Goal: Navigation & Orientation: Find specific page/section

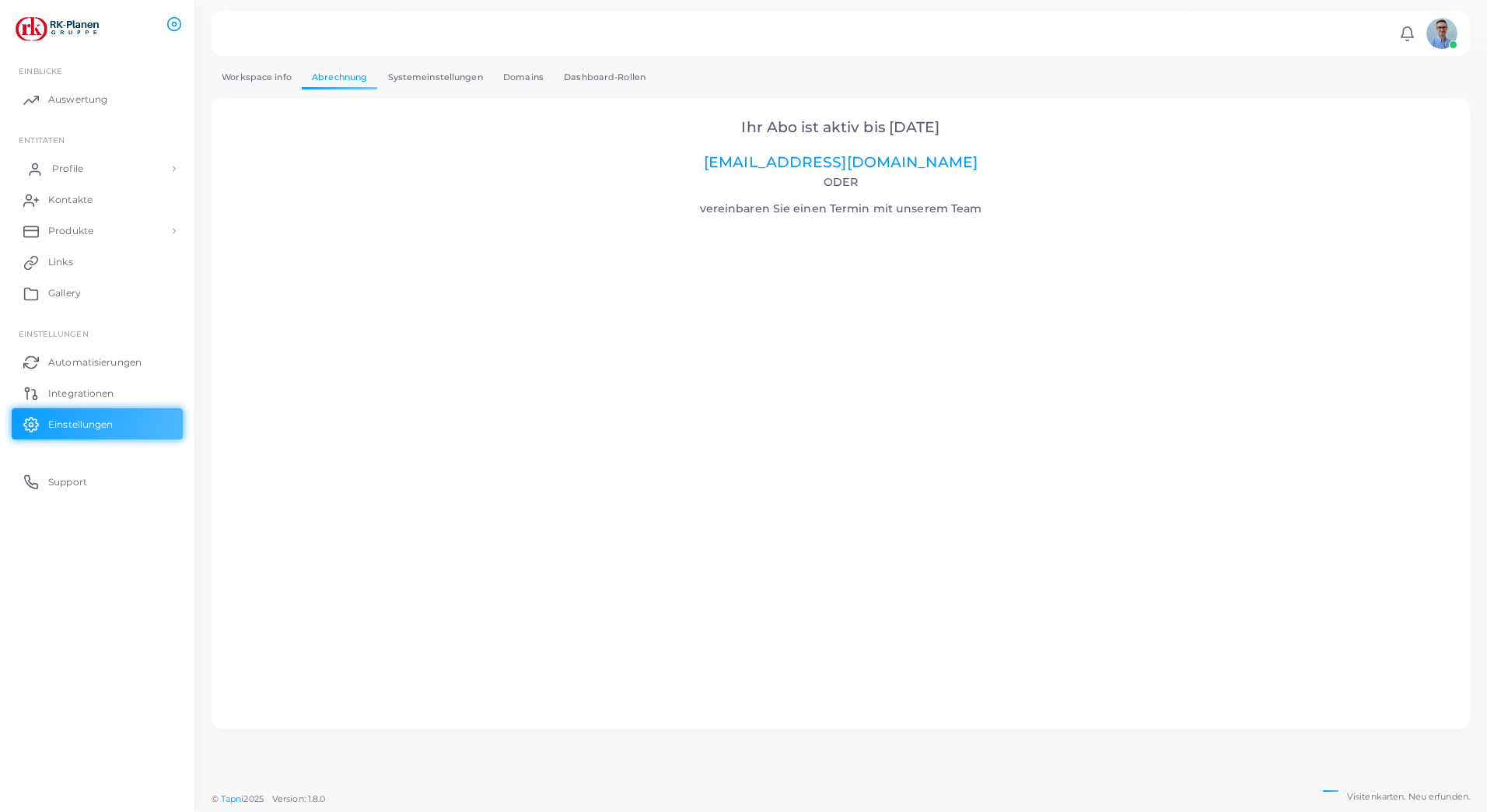
click at [75, 174] on span "Profile" at bounding box center [67, 169] width 31 height 14
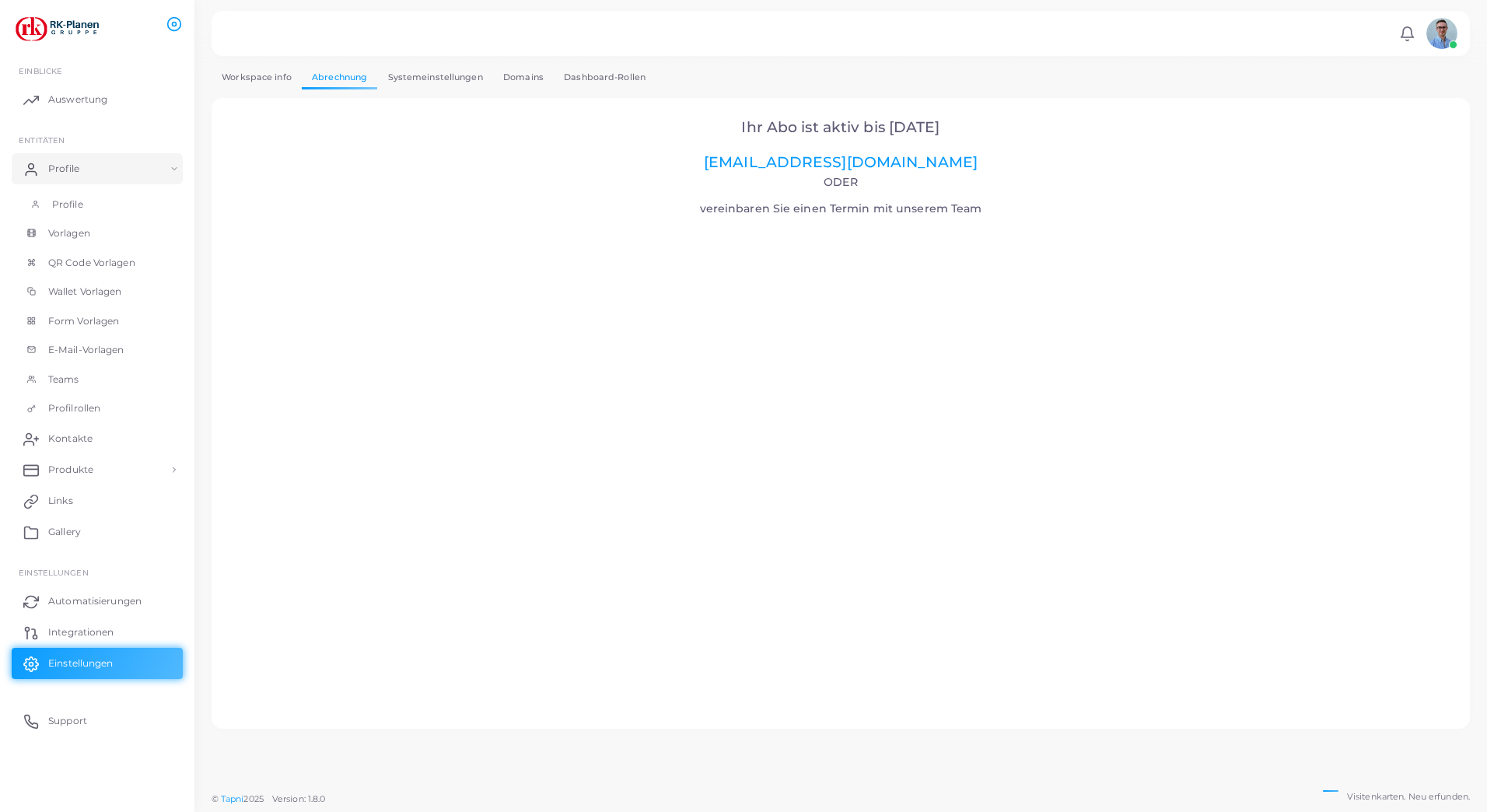
click at [73, 201] on span "Profile" at bounding box center [67, 205] width 31 height 14
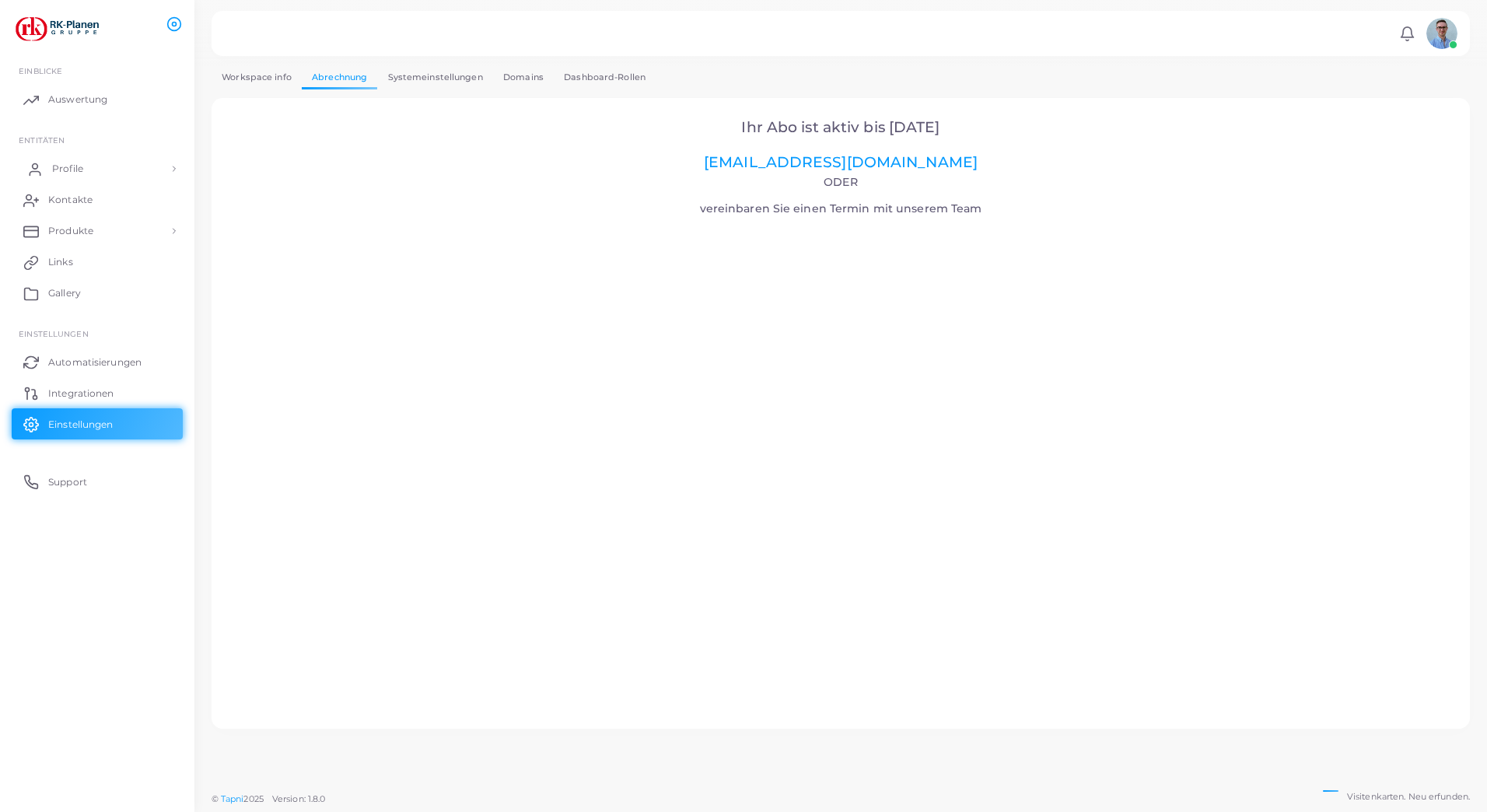
click at [76, 159] on link "Profile" at bounding box center [97, 168] width 171 height 31
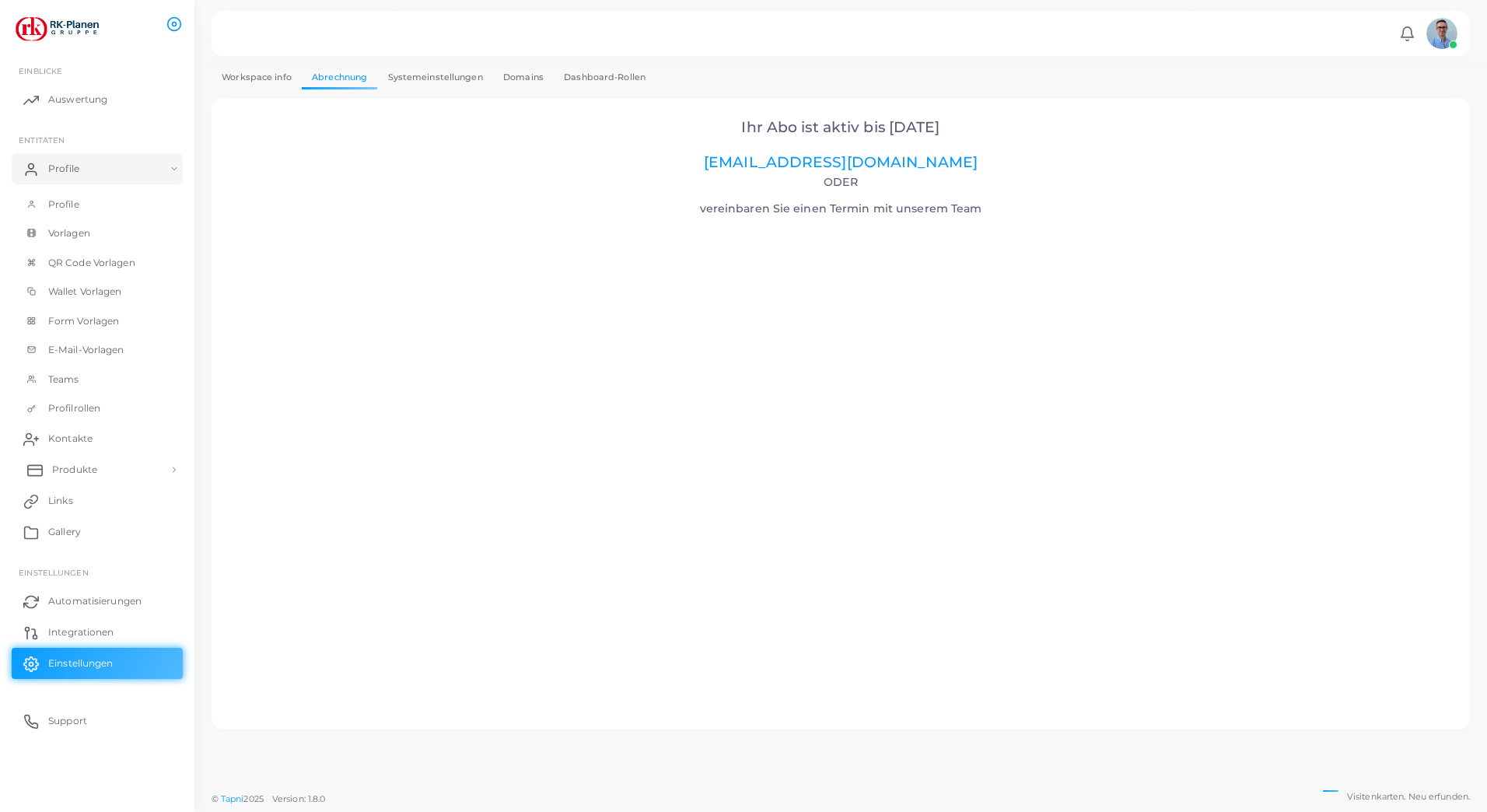
click at [98, 468] on link "Produkte" at bounding box center [97, 469] width 171 height 31
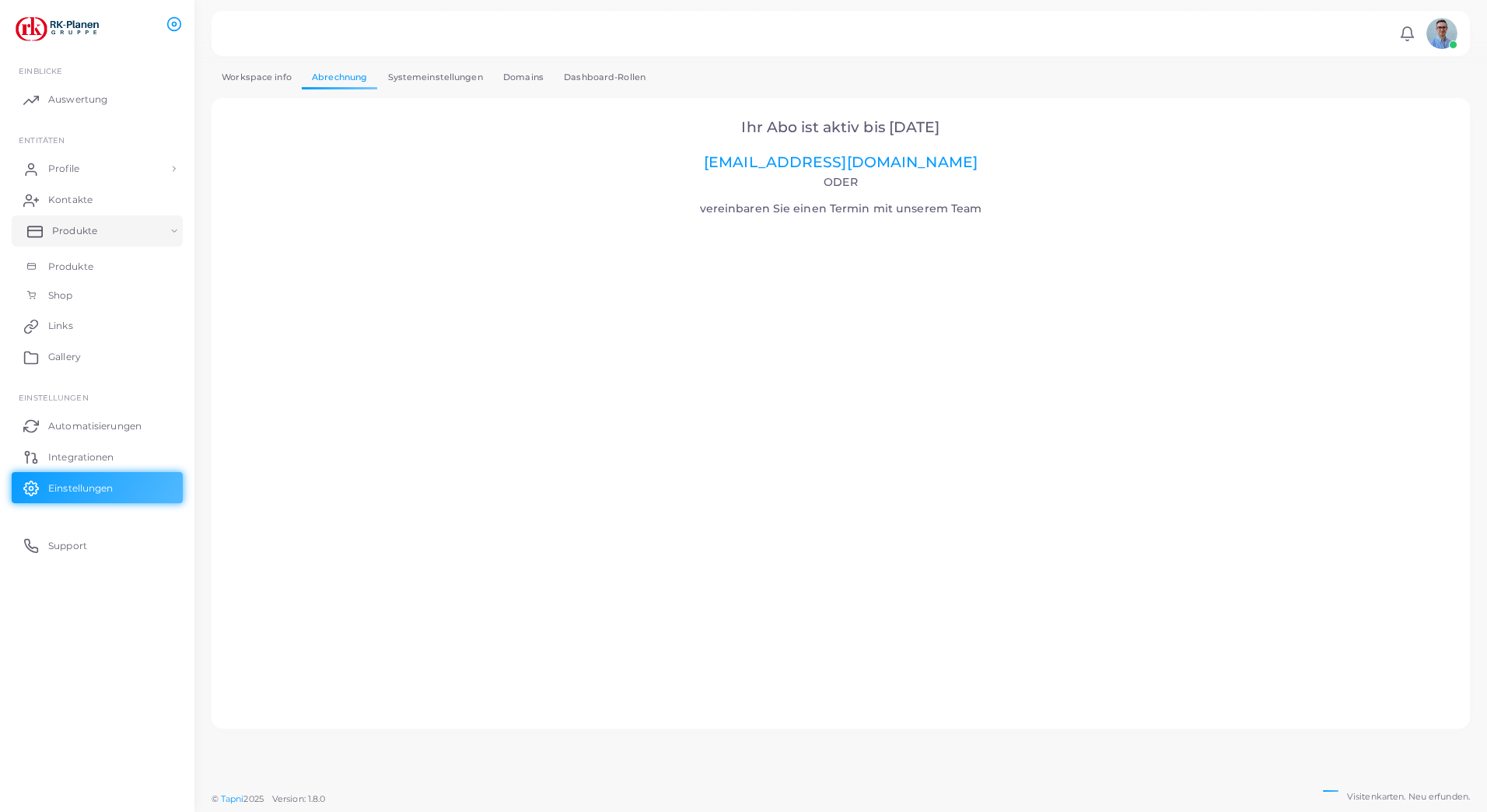
click at [162, 223] on link "Produkte" at bounding box center [97, 230] width 171 height 31
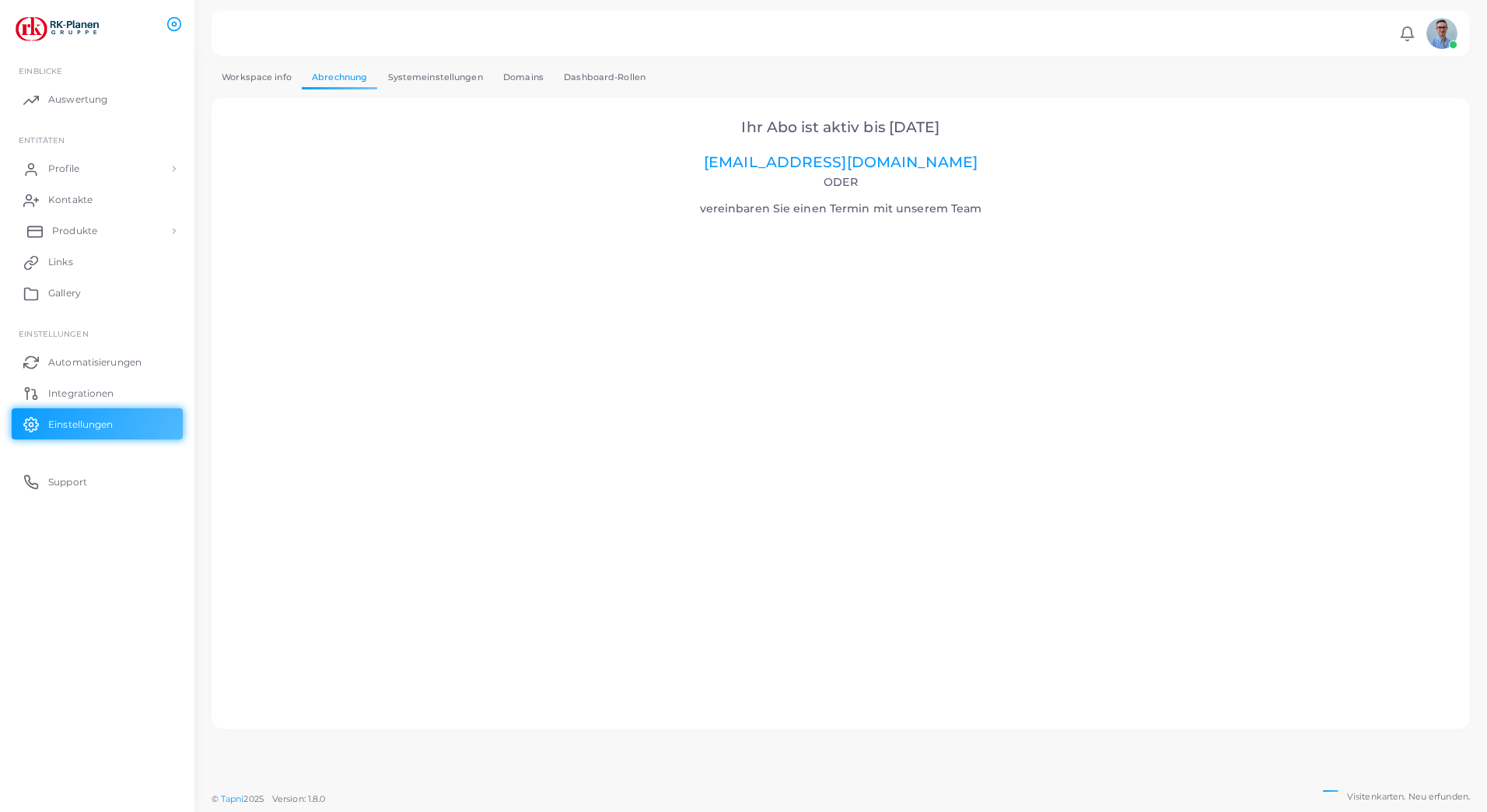
click at [163, 225] on link "Produkte" at bounding box center [97, 230] width 171 height 31
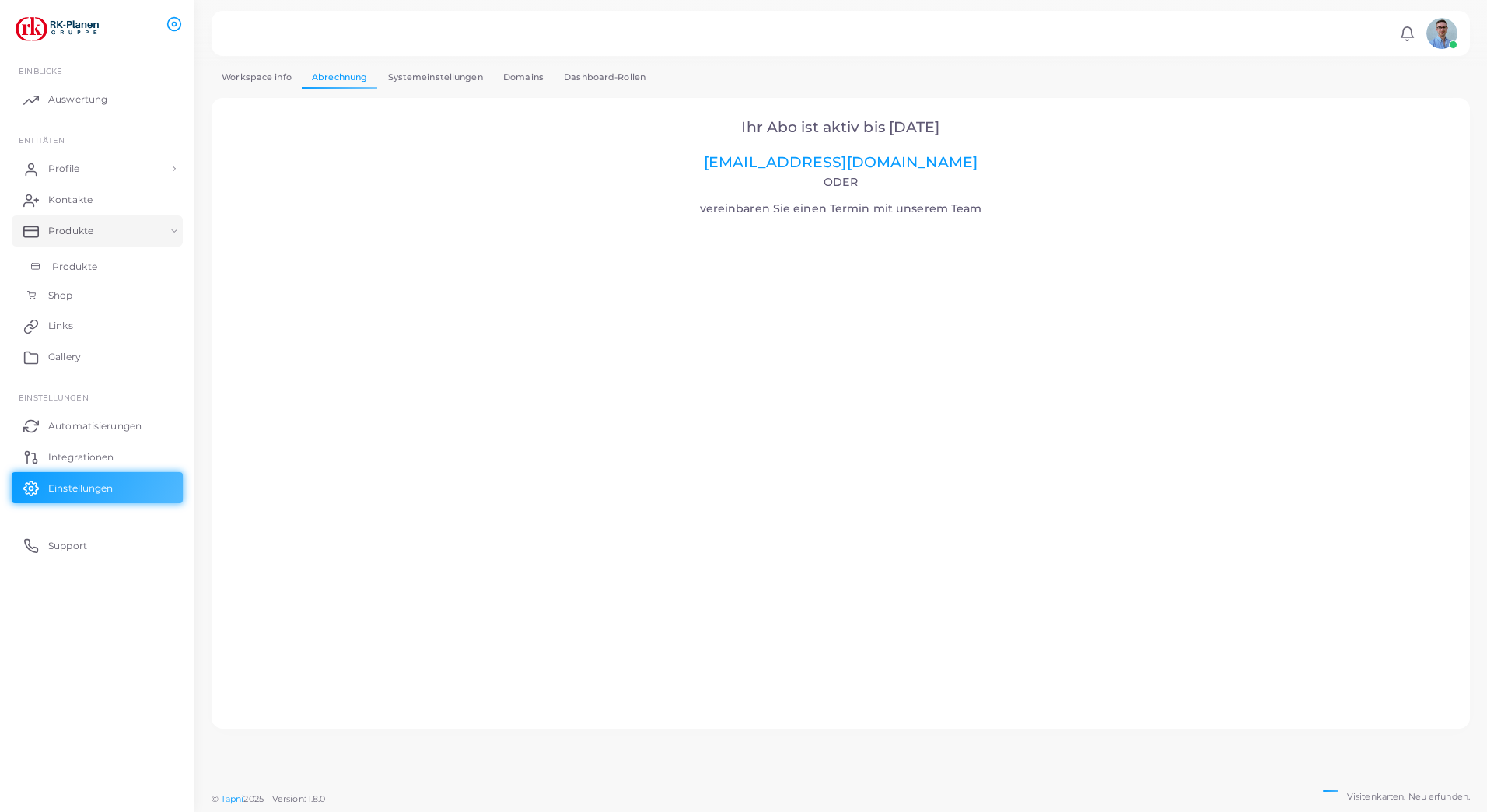
click at [96, 261] on span "Produkte" at bounding box center [74, 267] width 45 height 14
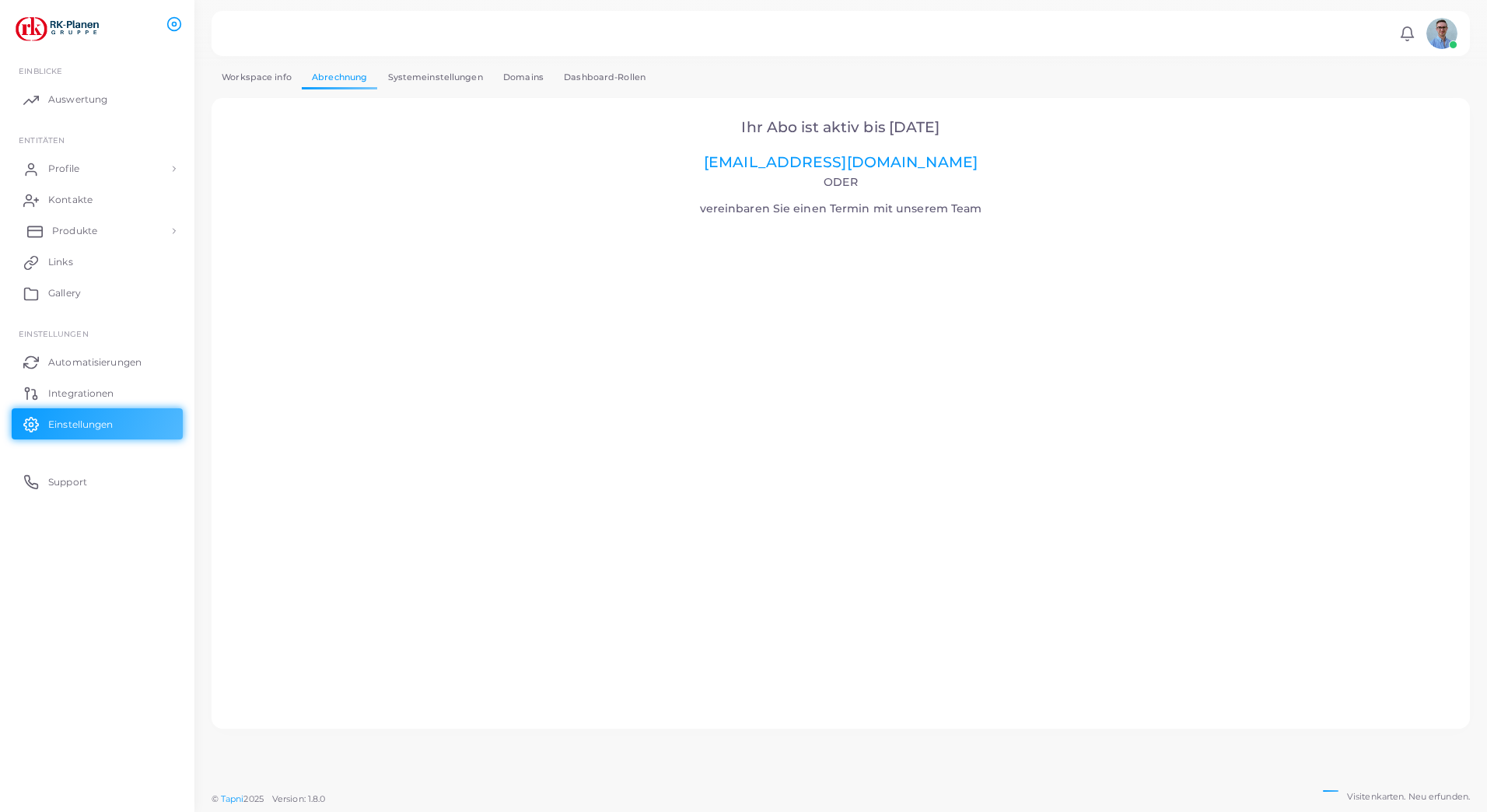
click at [112, 239] on link "Produkte" at bounding box center [97, 230] width 171 height 31
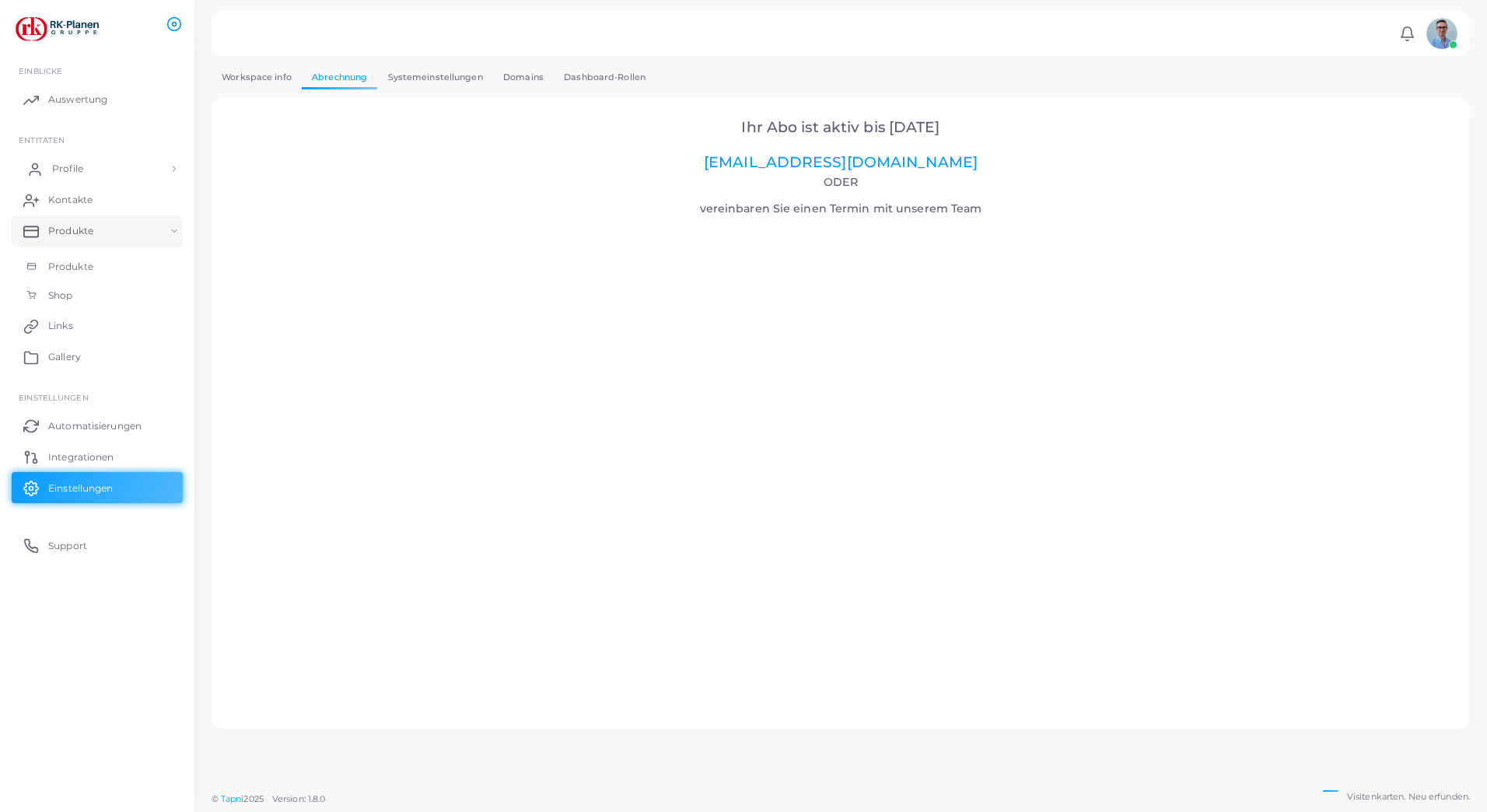
click at [179, 164] on link "Profile" at bounding box center [97, 168] width 171 height 31
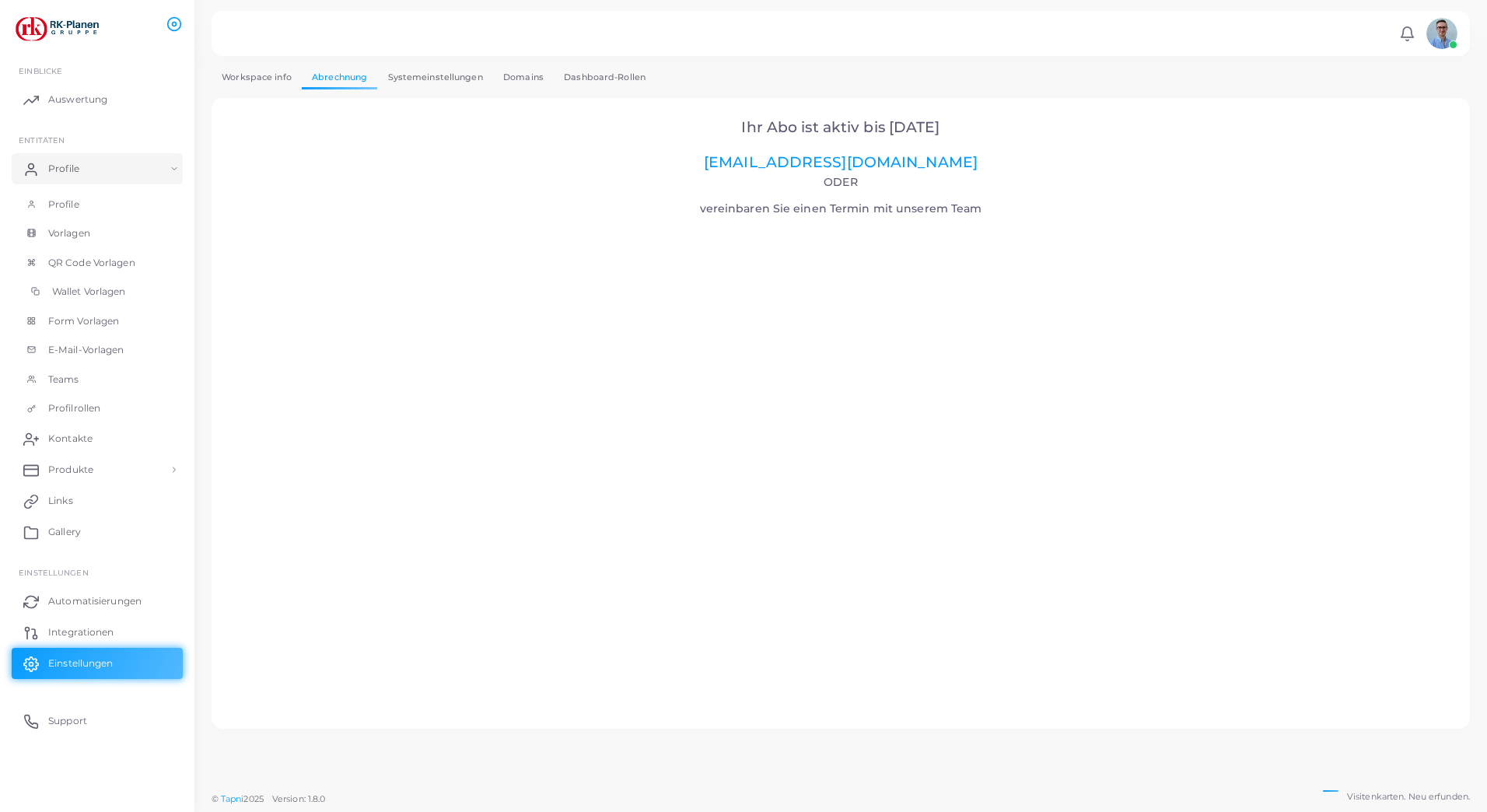
click at [105, 289] on span "Wallet Vorlagen" at bounding box center [89, 291] width 74 height 14
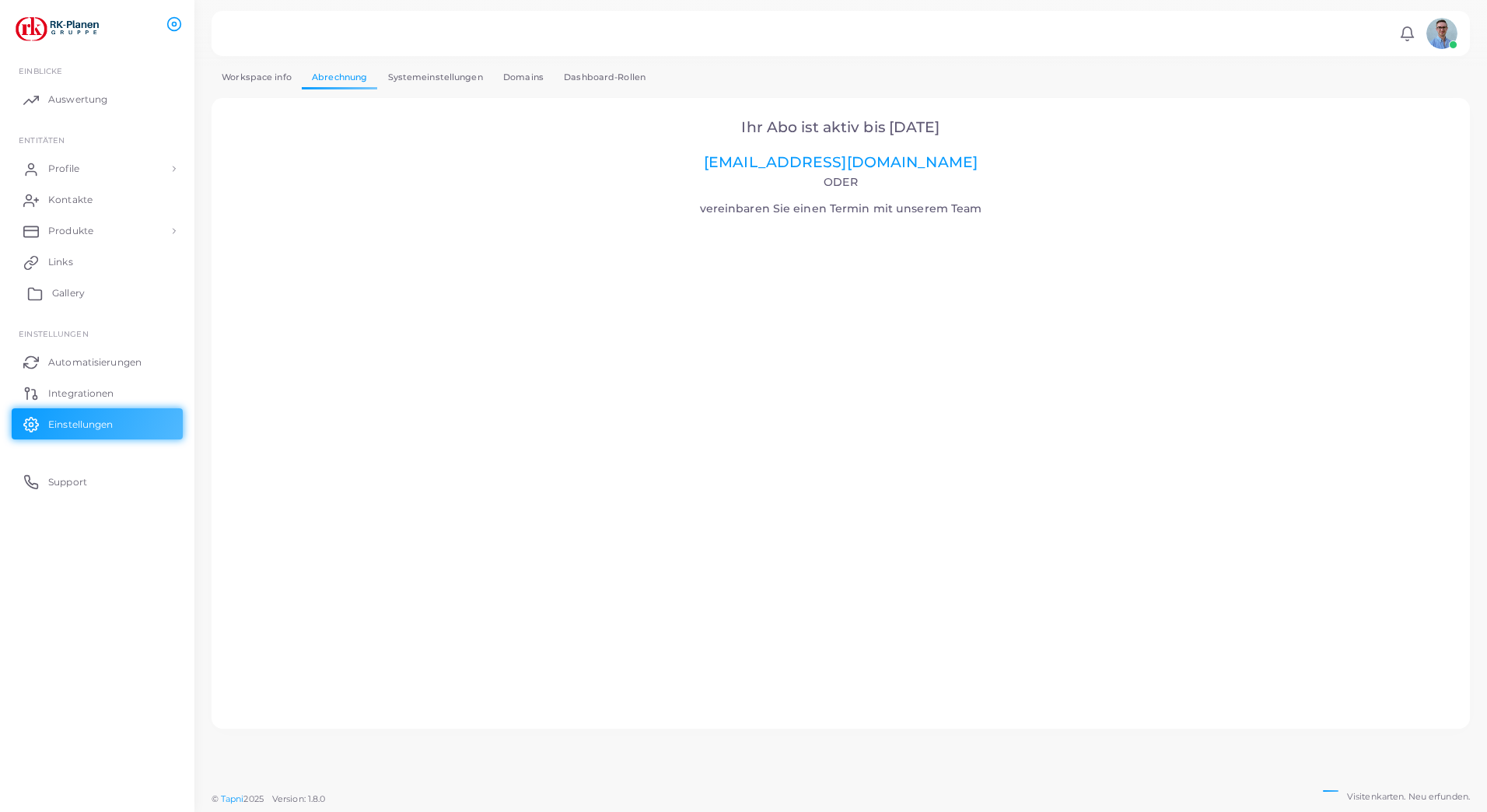
click at [78, 293] on span "Gallery" at bounding box center [68, 293] width 33 height 14
click at [92, 234] on span "Produkte" at bounding box center [74, 231] width 45 height 14
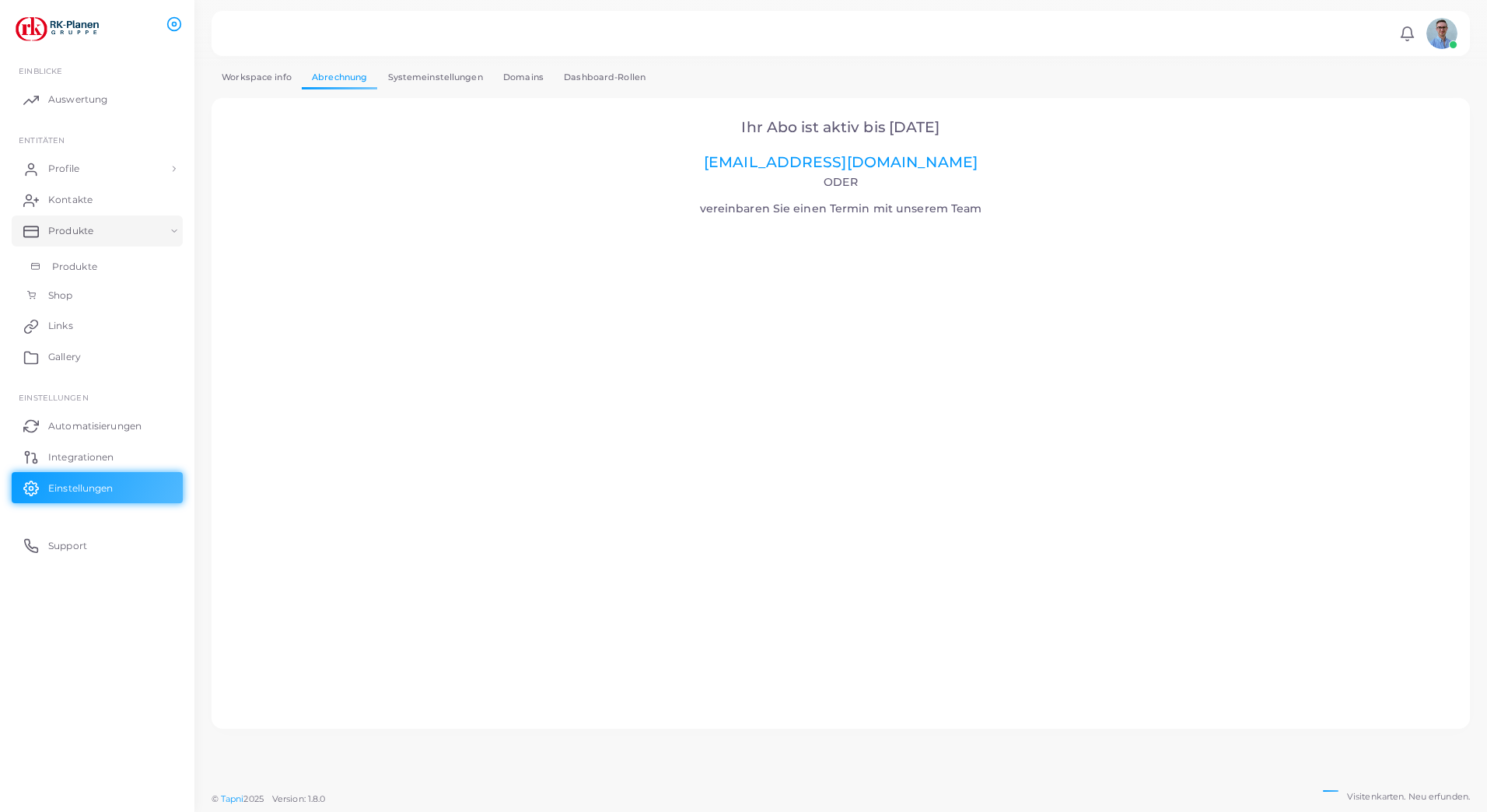
click at [74, 269] on span "Produkte" at bounding box center [74, 267] width 45 height 14
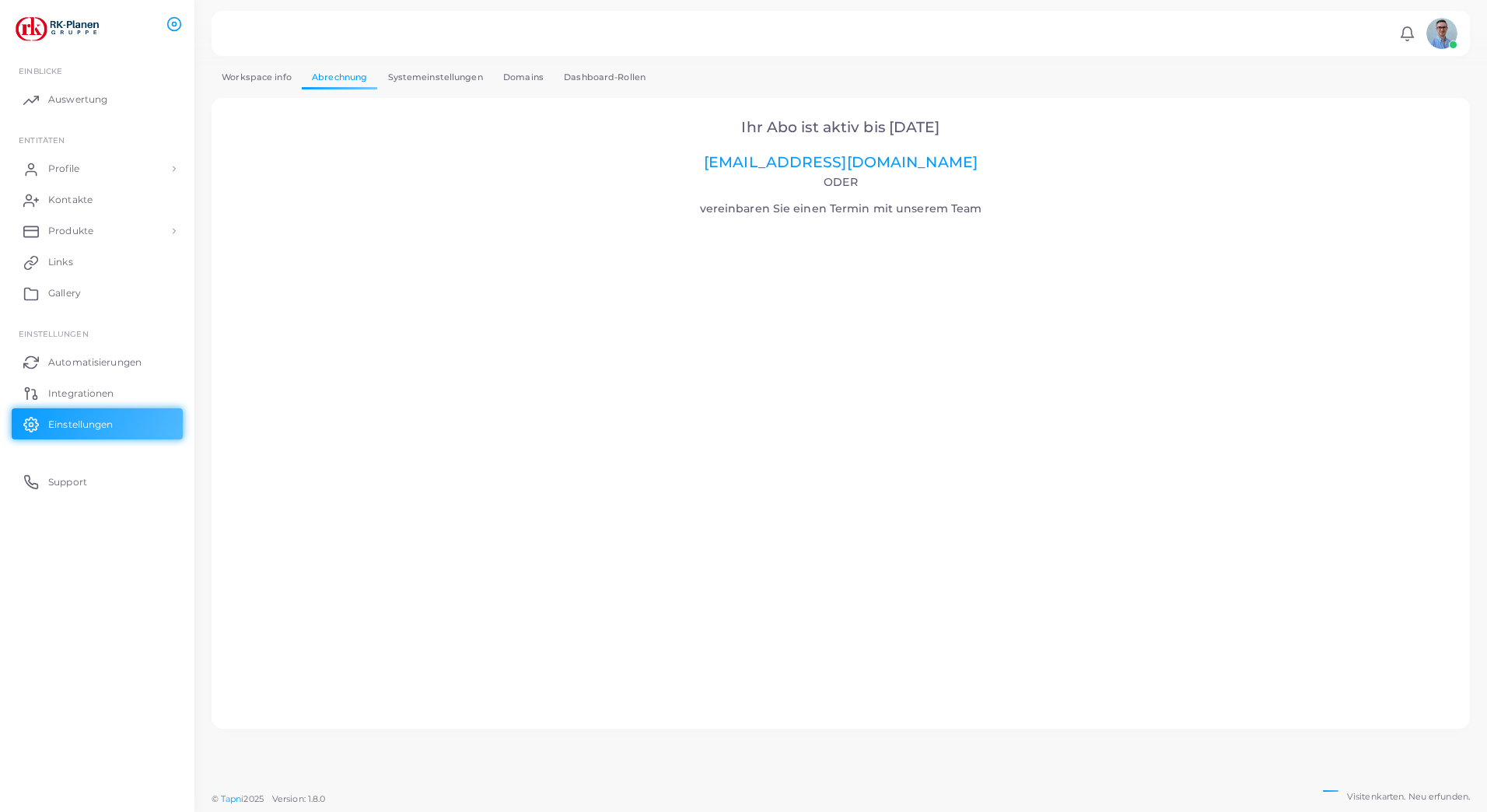
click at [281, 79] on link "Workspace info" at bounding box center [257, 77] width 90 height 22
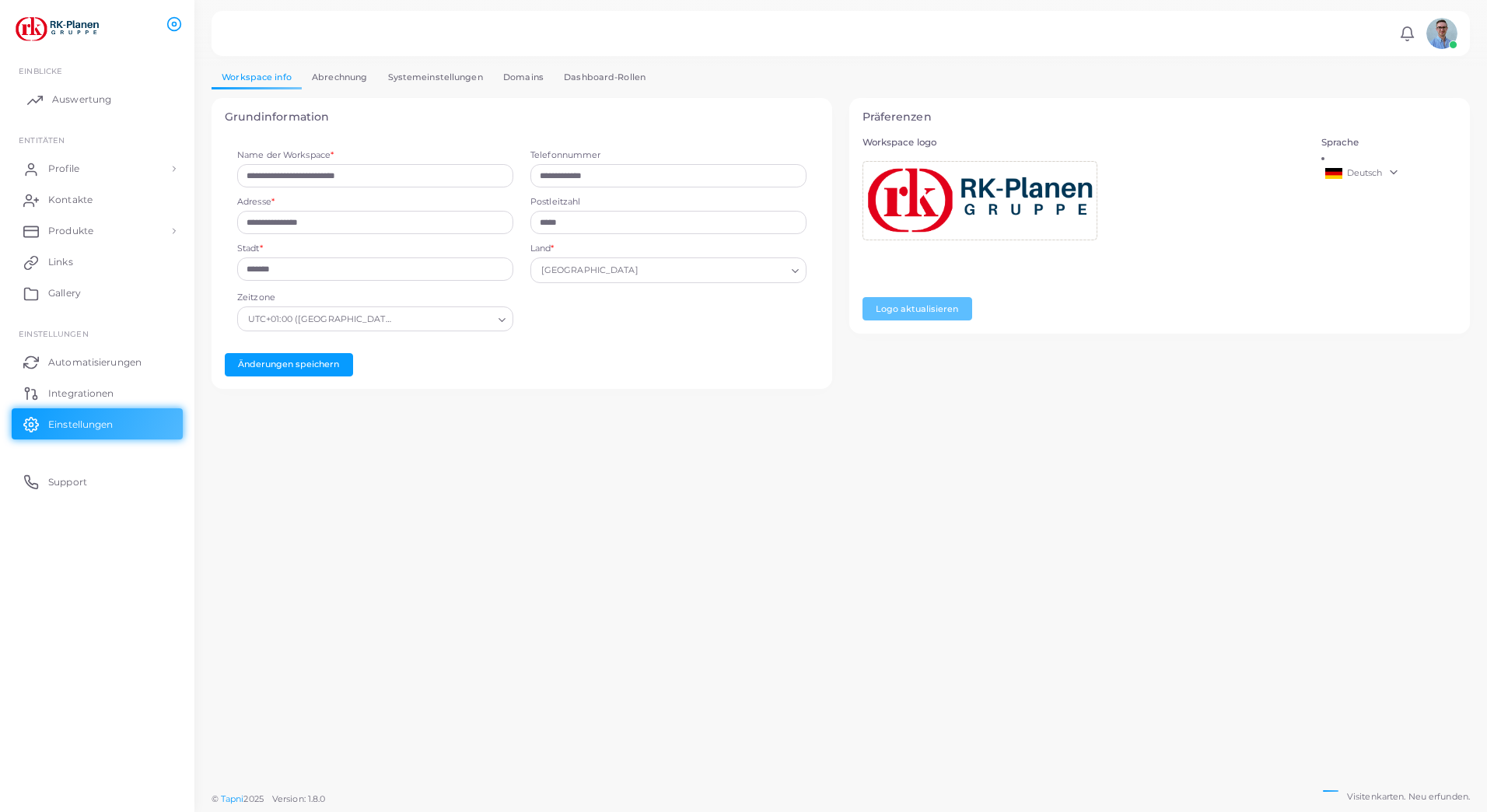
click at [120, 93] on link "Auswertung" at bounding box center [97, 99] width 171 height 31
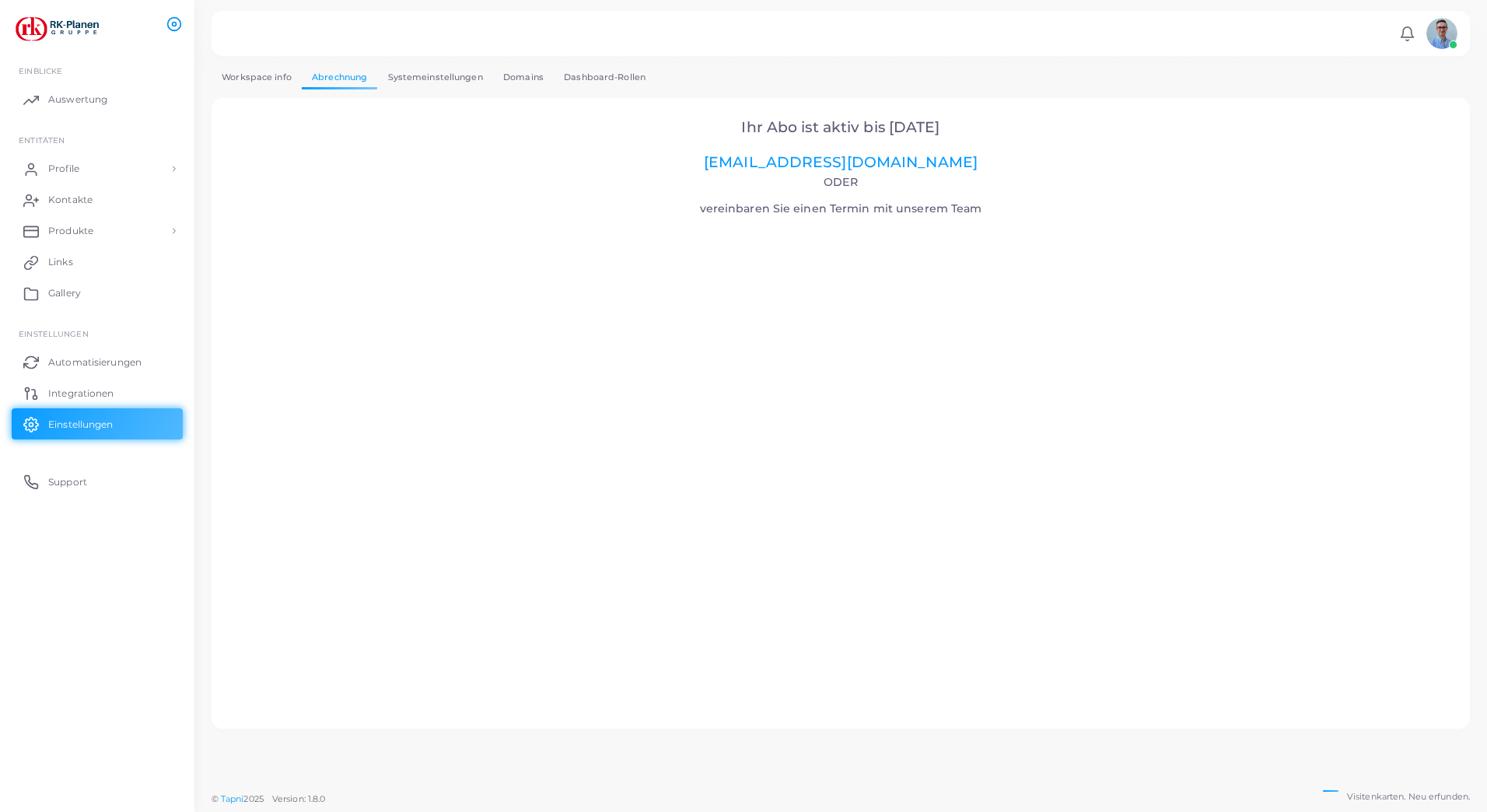
click at [167, 22] on icon at bounding box center [174, 24] width 16 height 16
click at [182, 23] on circle at bounding box center [174, 24] width 13 height 13
click at [1413, 38] on icon at bounding box center [1407, 34] width 16 height 16
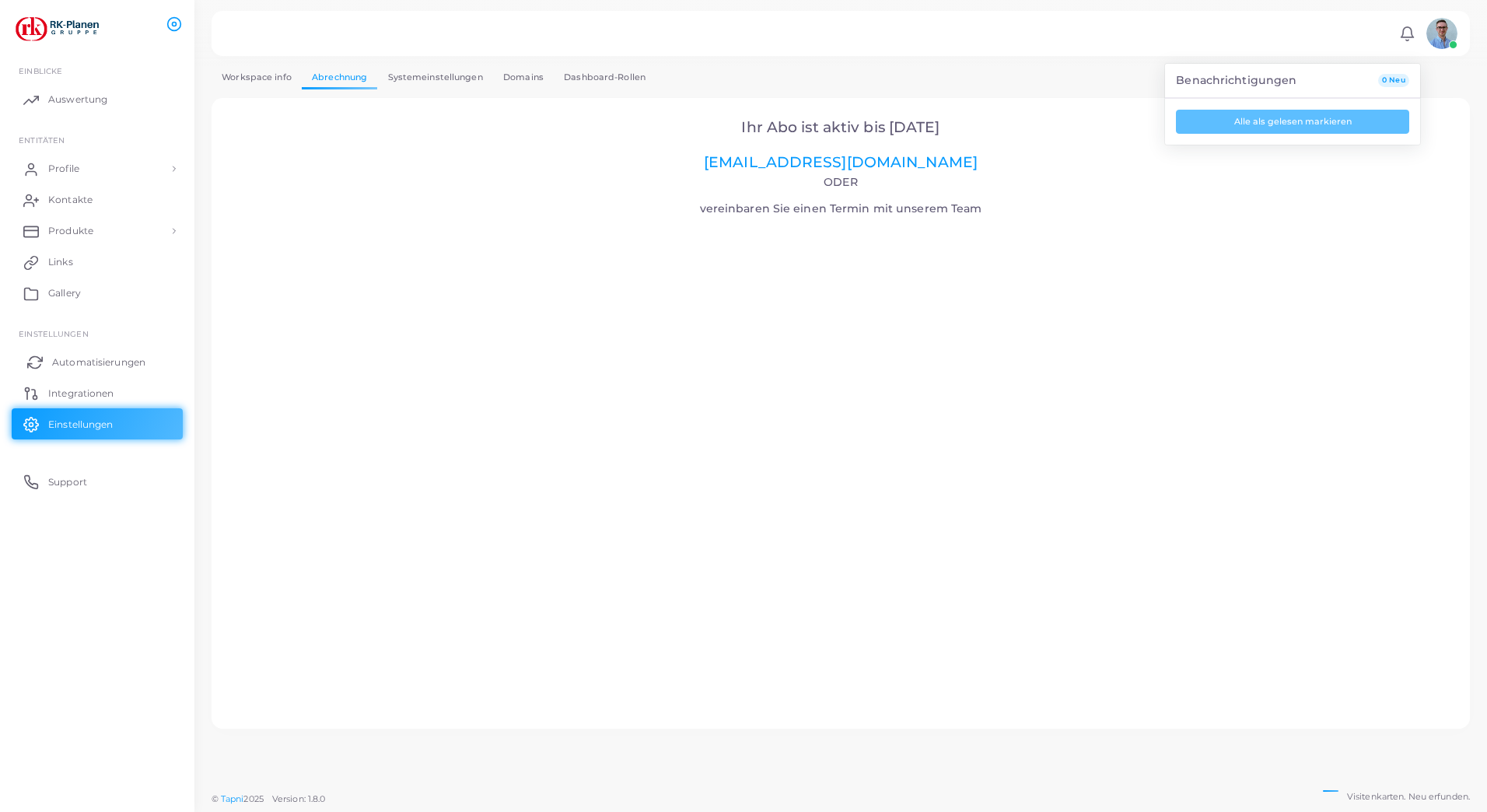
click at [101, 359] on span "Automatisierungen" at bounding box center [98, 362] width 93 height 14
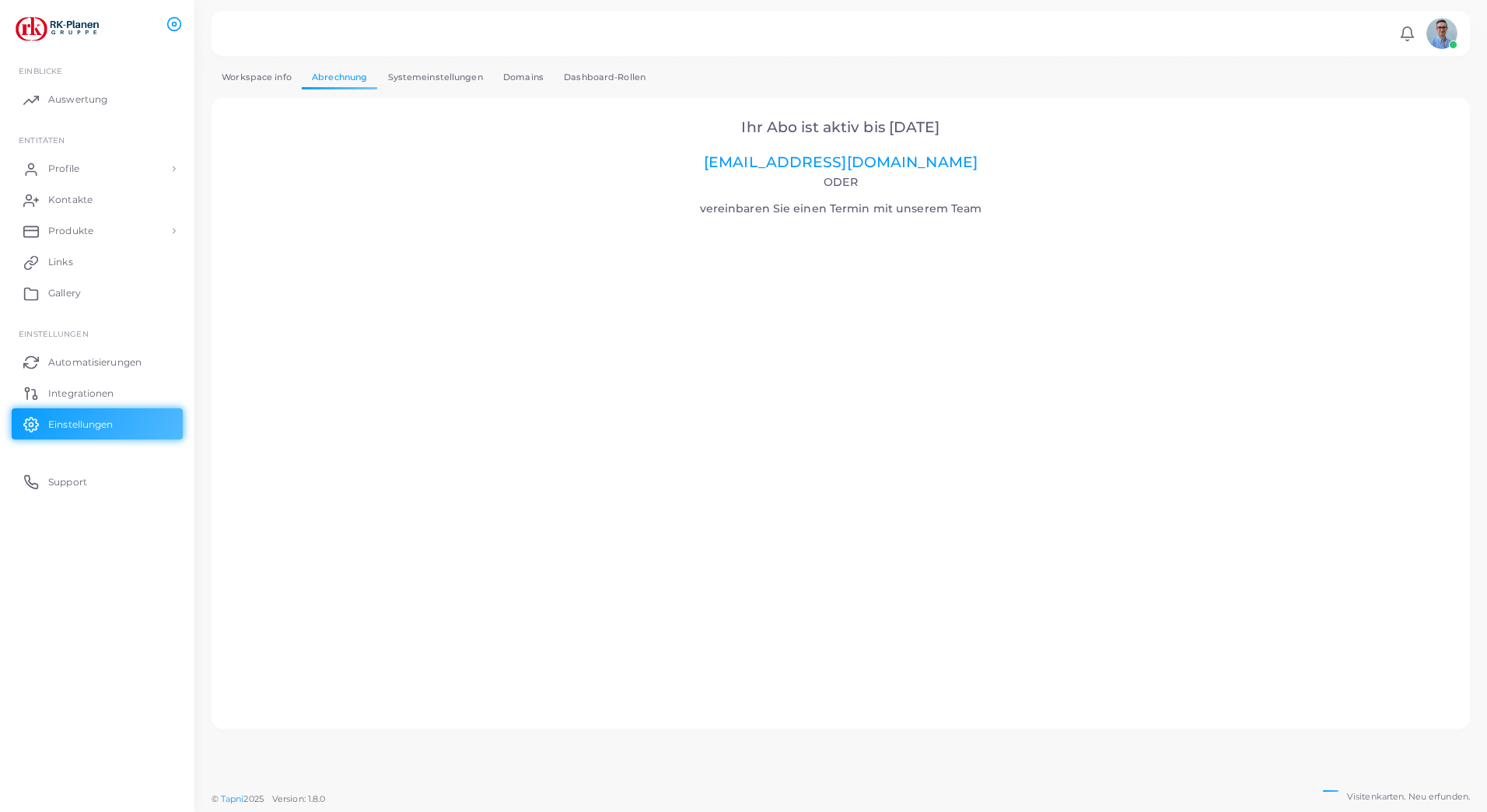
click at [435, 67] on link "Systemeinstellungen" at bounding box center [435, 77] width 115 height 22
